Goal: Entertainment & Leisure: Consume media (video, audio)

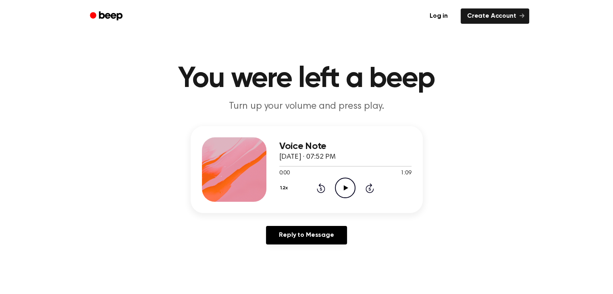
click at [349, 187] on icon "Play Audio" at bounding box center [345, 188] width 21 height 21
click at [289, 188] on button "1.2x" at bounding box center [285, 188] width 12 height 14
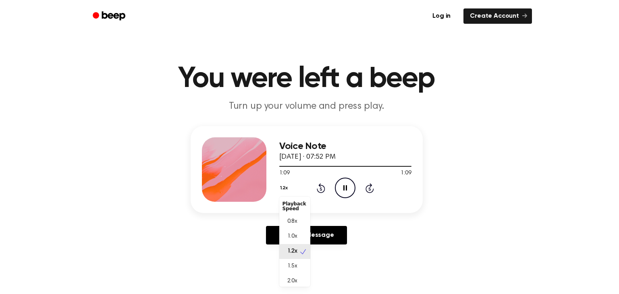
click at [497, 188] on div "Voice Note September 29, 2025 · 07:52 PM 1:09 1:09 Your browser does not suppor…" at bounding box center [307, 188] width 594 height 125
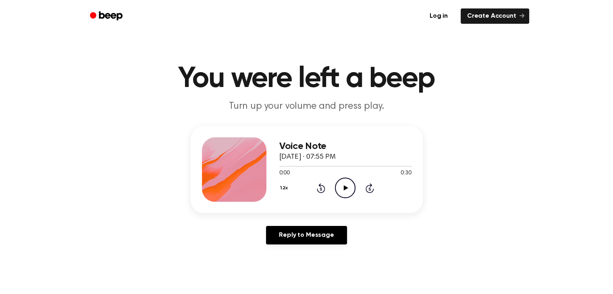
click at [344, 187] on icon "Play Audio" at bounding box center [345, 188] width 21 height 21
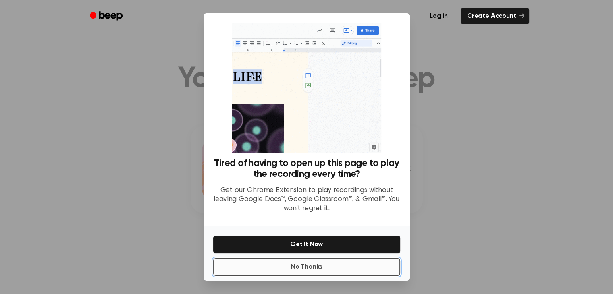
click at [327, 270] on button "No Thanks" at bounding box center [306, 267] width 187 height 18
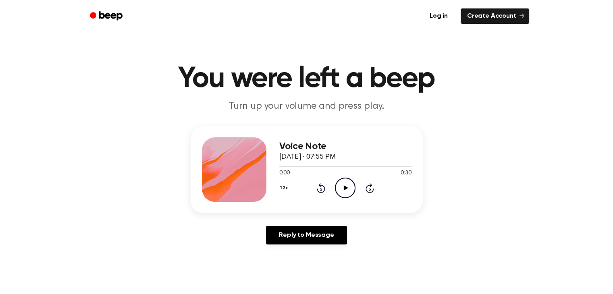
click at [346, 189] on icon at bounding box center [346, 187] width 4 height 5
click at [288, 189] on button "1.2x" at bounding box center [285, 188] width 12 height 14
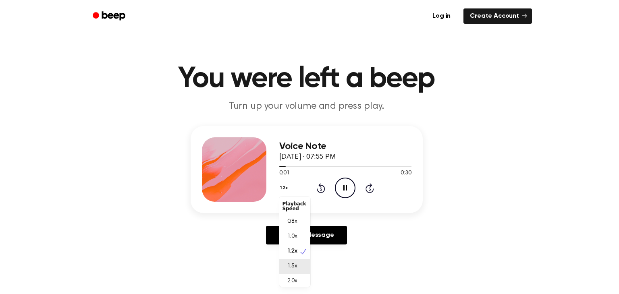
click at [296, 268] on span "1.5x" at bounding box center [292, 266] width 10 height 8
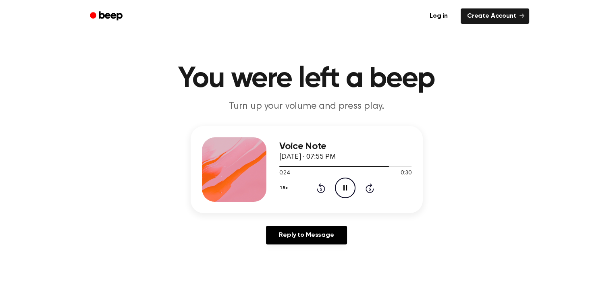
click at [344, 193] on icon "Pause Audio" at bounding box center [345, 188] width 21 height 21
click at [344, 193] on icon "Play Audio" at bounding box center [345, 188] width 21 height 21
click at [346, 188] on icon at bounding box center [346, 187] width 4 height 5
click at [344, 191] on icon "Pause Audio" at bounding box center [345, 188] width 21 height 21
click at [339, 193] on icon "Play Audio" at bounding box center [345, 188] width 21 height 21
